Goal: Participate in discussion: Engage in conversation with other users on a specific topic

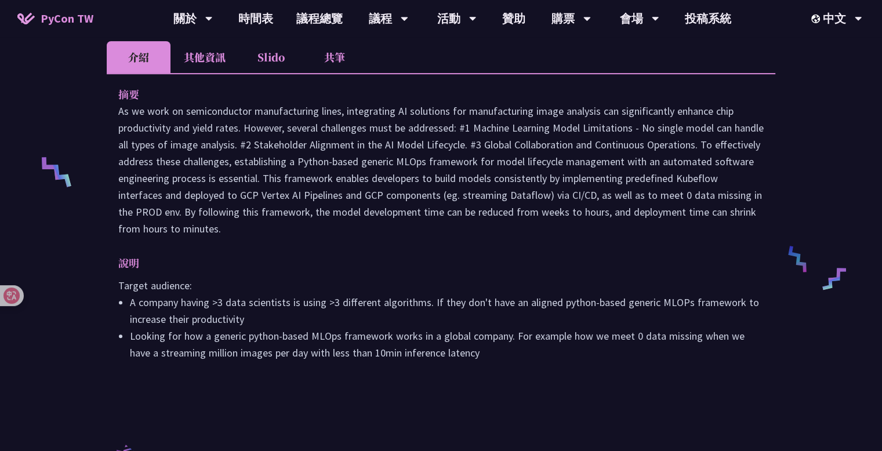
scroll to position [232, 0]
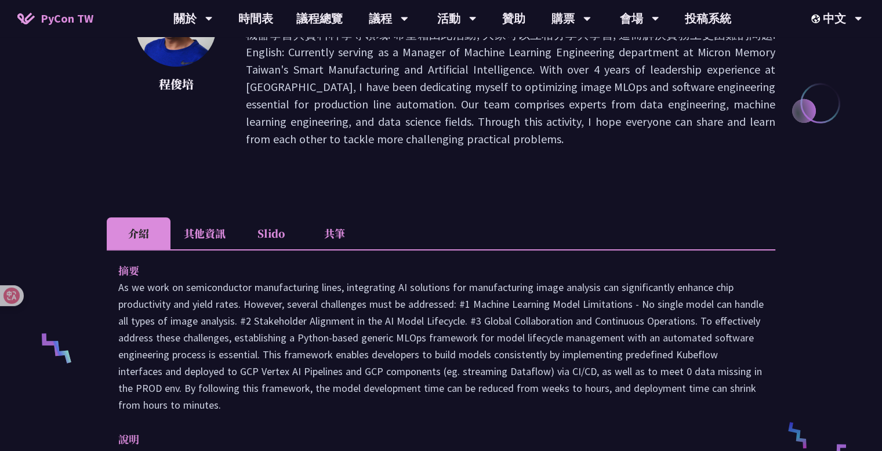
click at [344, 221] on li "共筆" at bounding box center [335, 234] width 64 height 32
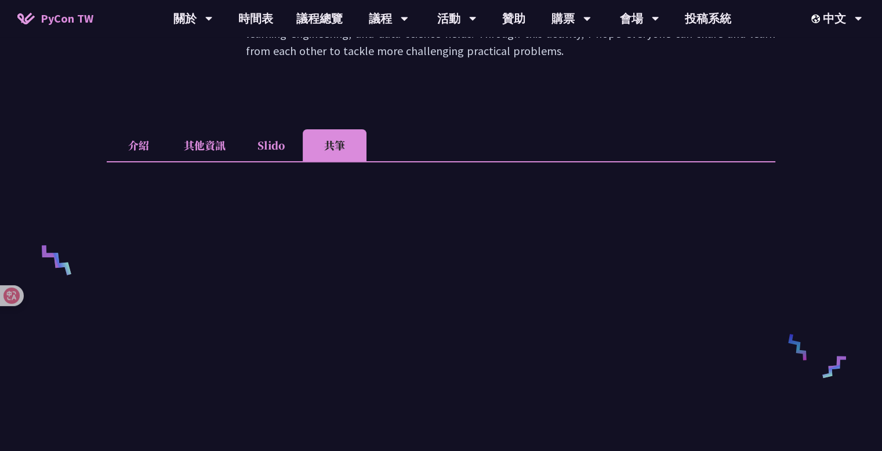
scroll to position [522, 0]
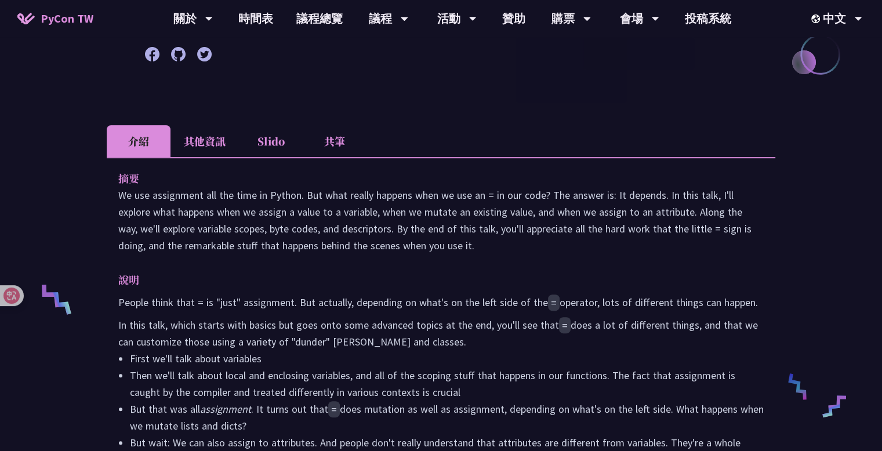
scroll to position [290, 0]
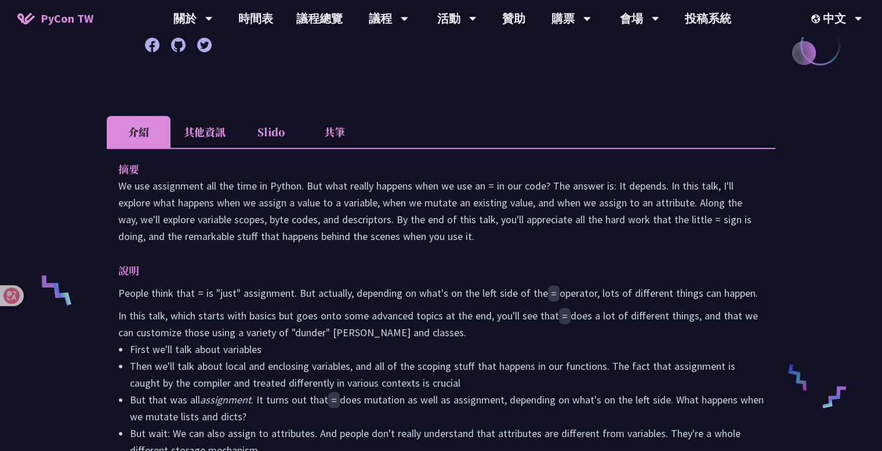
click at [340, 131] on li "共筆" at bounding box center [335, 132] width 64 height 32
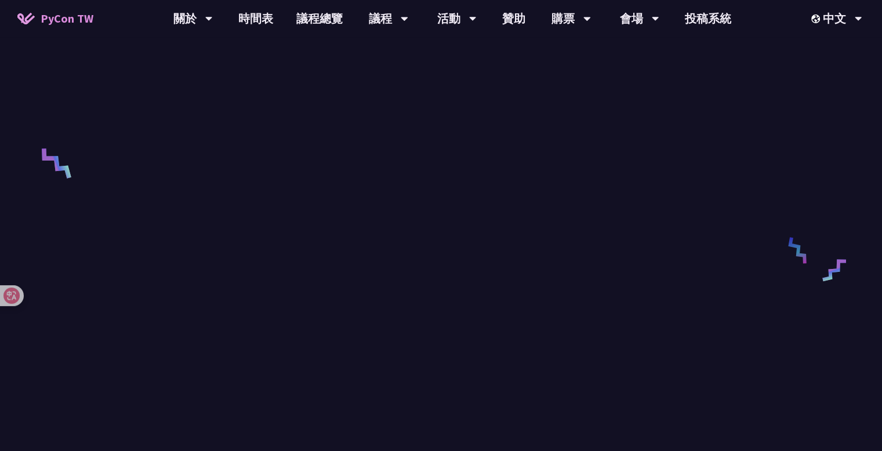
scroll to position [580, 0]
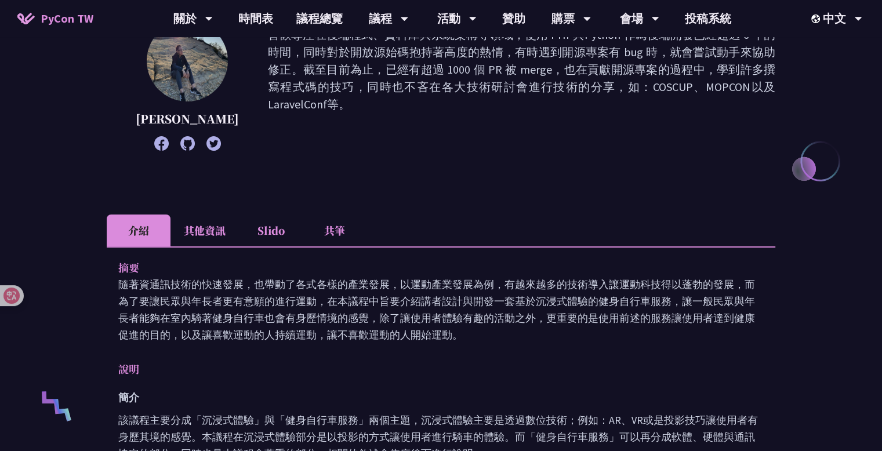
drag, startPoint x: 337, startPoint y: 231, endPoint x: 342, endPoint y: 230, distance: 5.8
click at [337, 230] on li "共筆" at bounding box center [335, 231] width 64 height 32
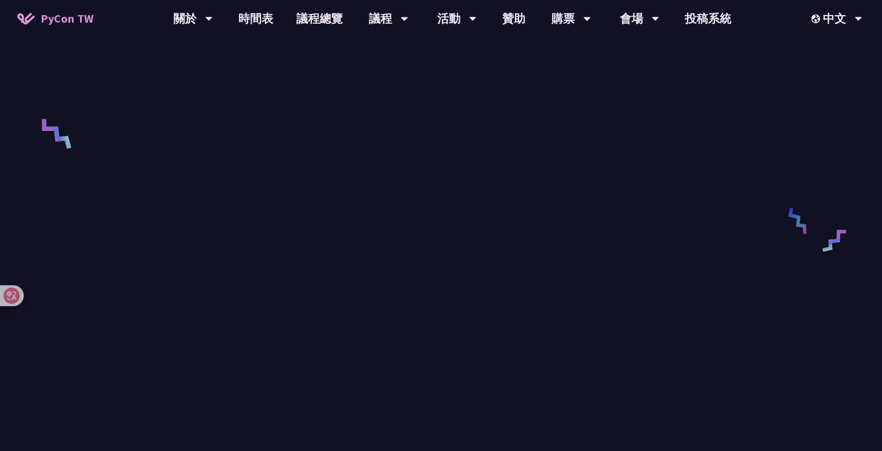
scroll to position [464, 0]
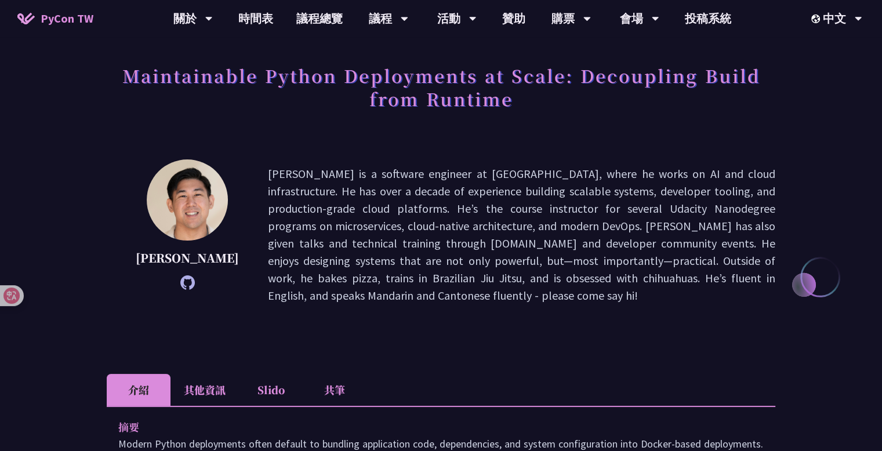
scroll to position [116, 0]
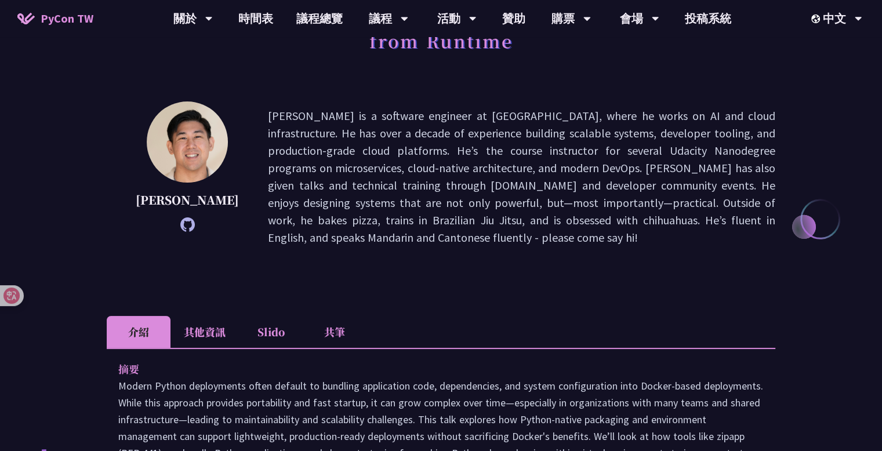
drag, startPoint x: 321, startPoint y: 319, endPoint x: 325, endPoint y: 314, distance: 6.2
click at [321, 319] on li "共筆" at bounding box center [335, 332] width 64 height 32
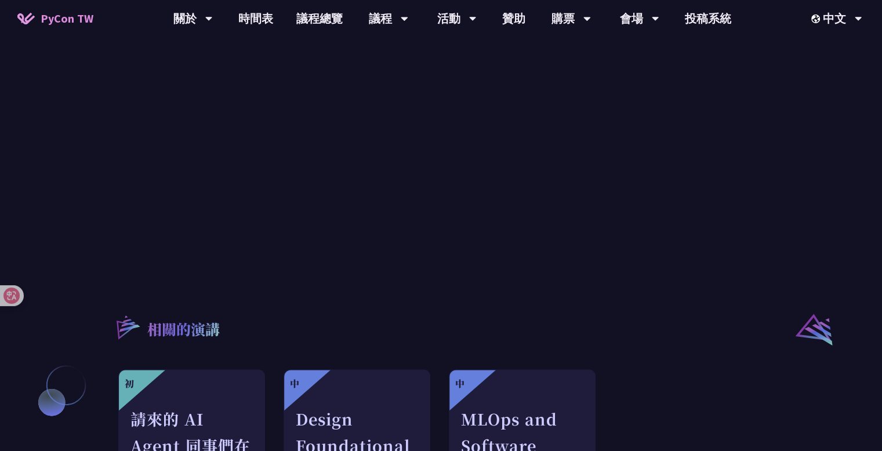
scroll to position [383, 0]
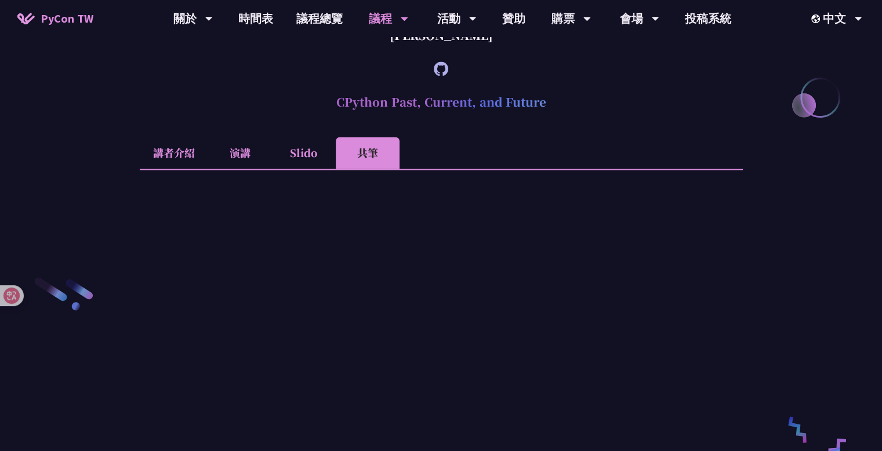
scroll to position [1890, 0]
